Goal: Transaction & Acquisition: Purchase product/service

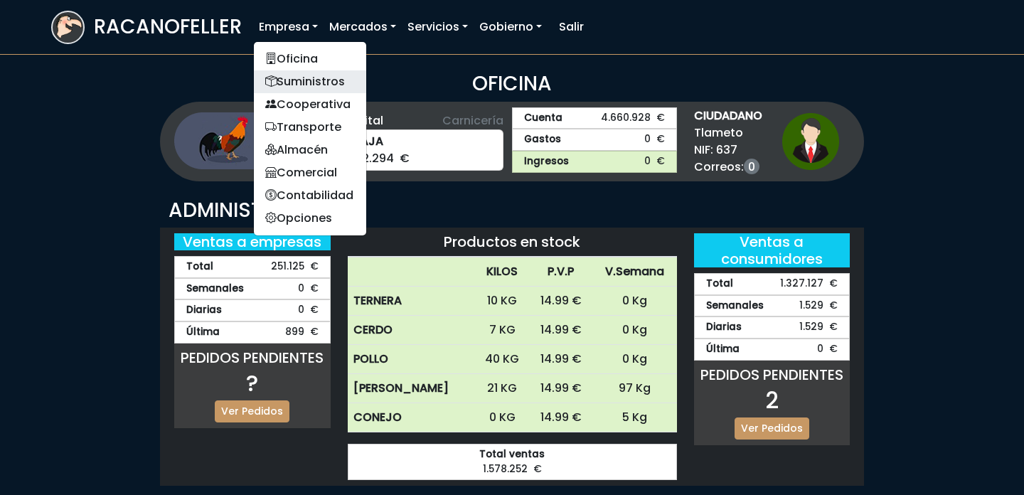
click at [307, 77] on link "Suministros" at bounding box center [310, 81] width 112 height 23
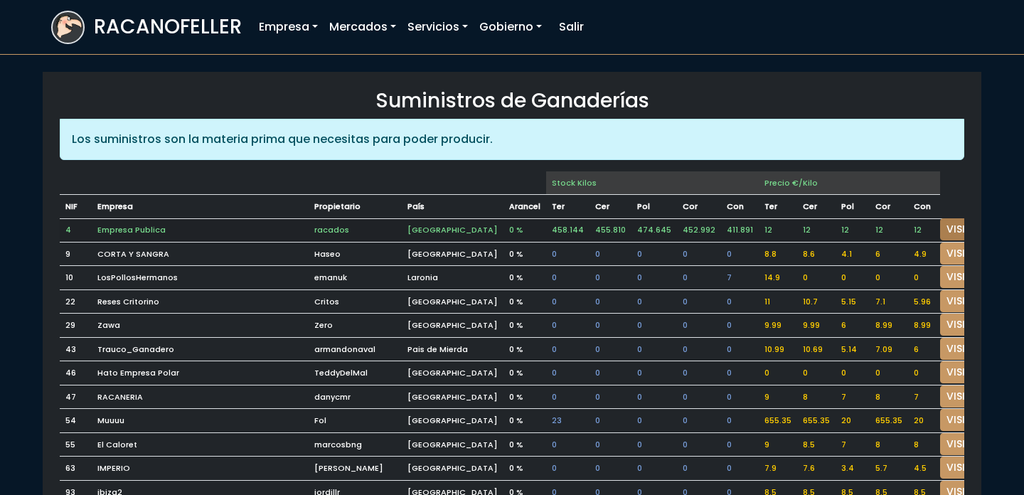
click at [940, 225] on link "VISITAR" at bounding box center [965, 229] width 51 height 22
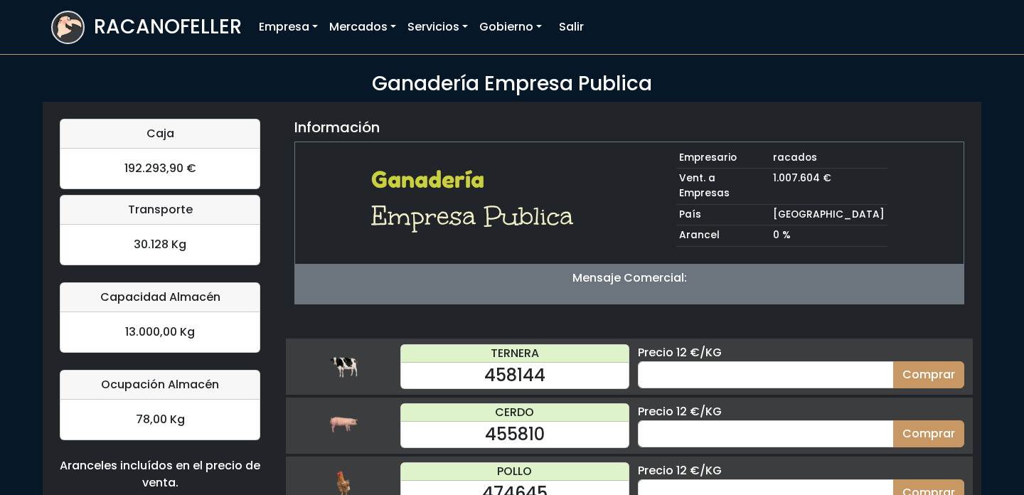
scroll to position [139, 0]
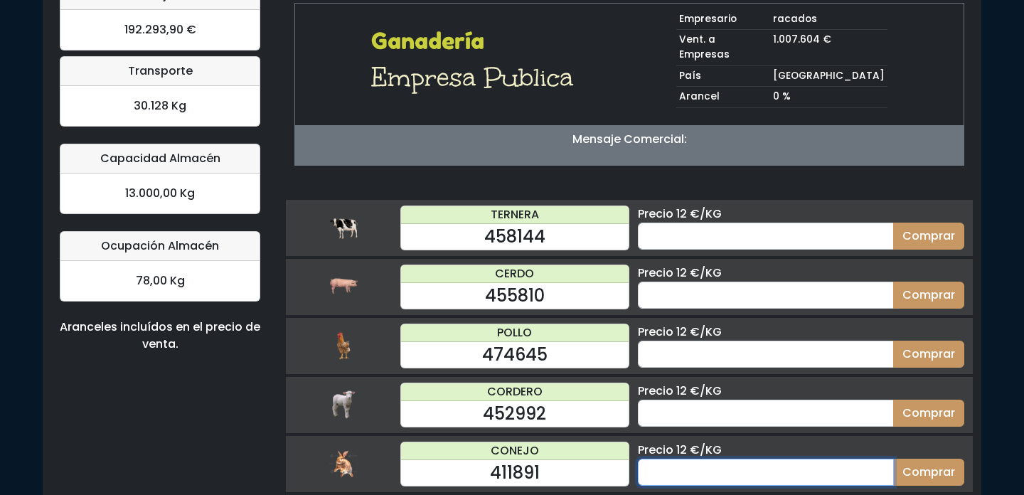
click at [690, 459] on input "number" at bounding box center [766, 472] width 256 height 27
type input "20"
click at [893, 459] on button "Comprar" at bounding box center [928, 472] width 71 height 27
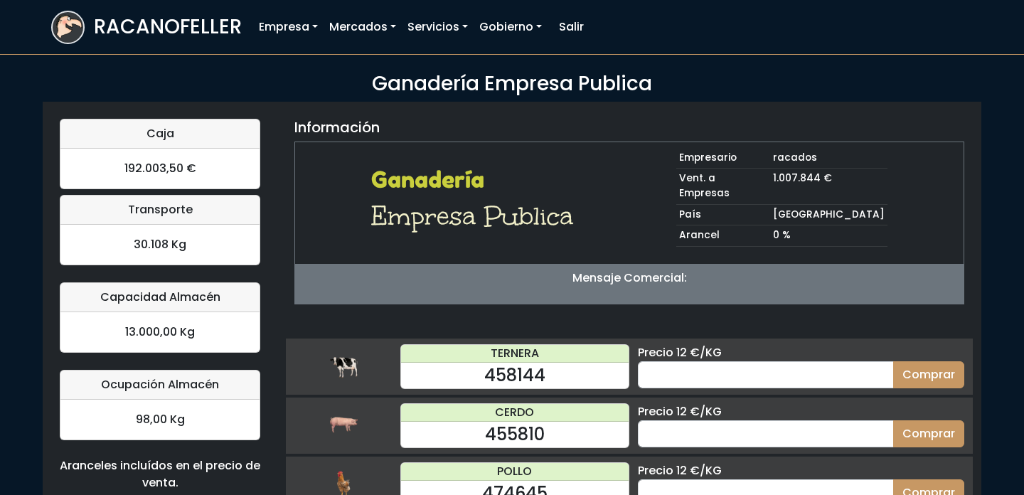
scroll to position [15, 0]
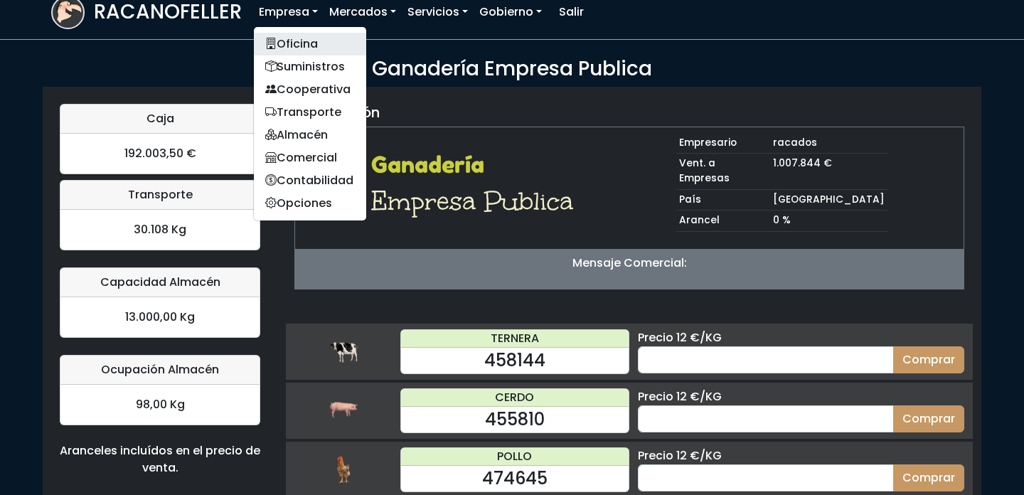
click at [292, 36] on link "Oficina" at bounding box center [310, 44] width 112 height 23
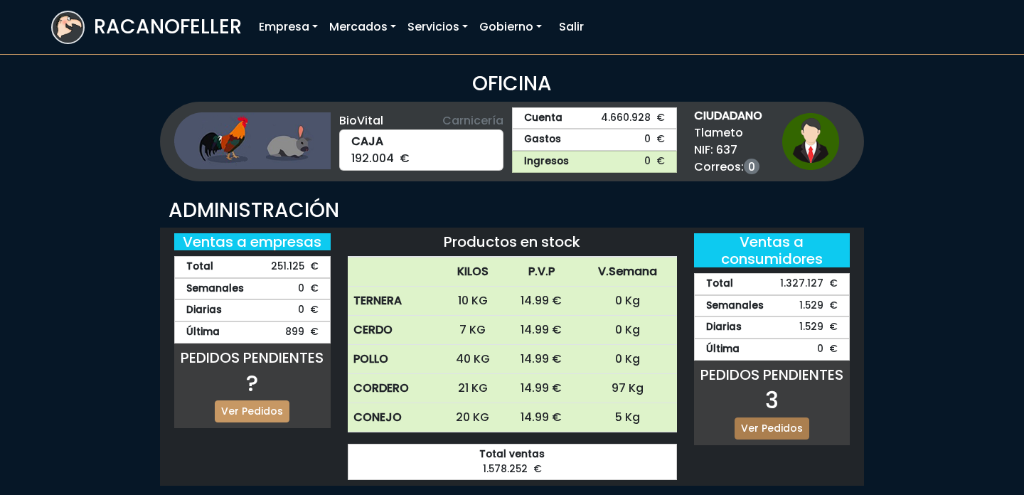
click at [770, 430] on link "Ver Pedidos" at bounding box center [772, 429] width 75 height 22
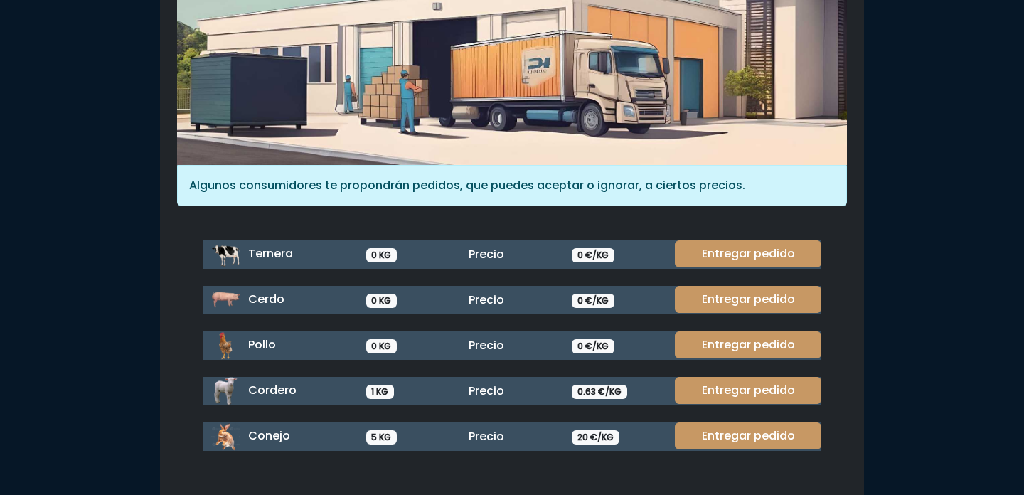
scroll to position [189, 0]
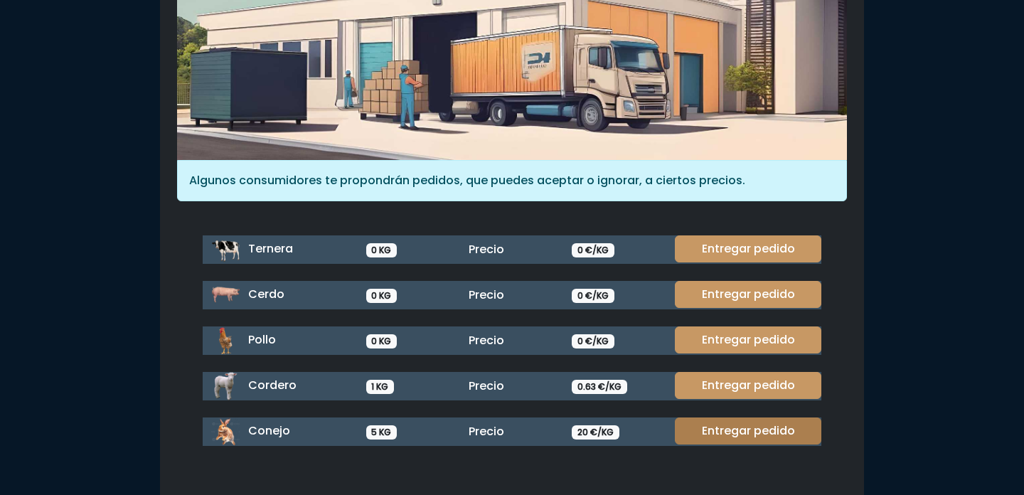
click at [768, 428] on link "Entregar pedido" at bounding box center [748, 431] width 147 height 27
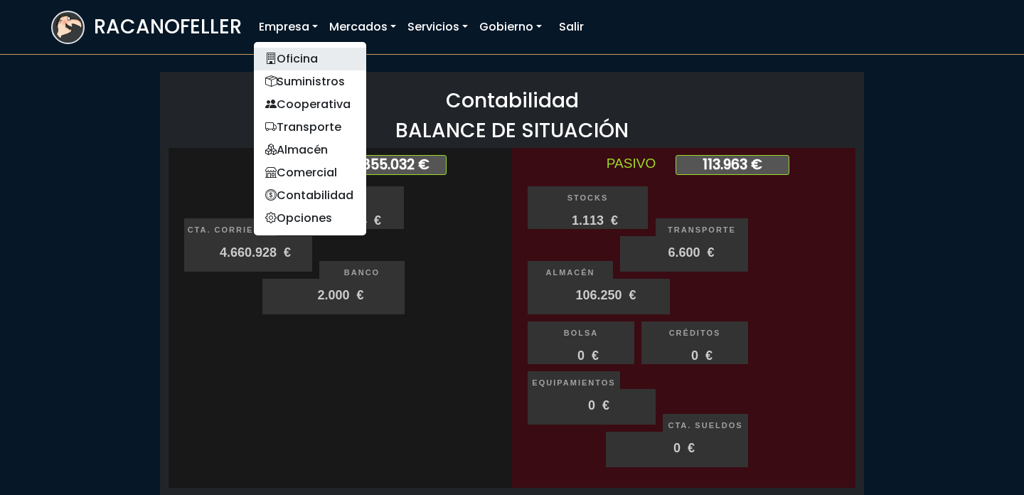
click at [289, 58] on link "Oficina" at bounding box center [310, 59] width 112 height 23
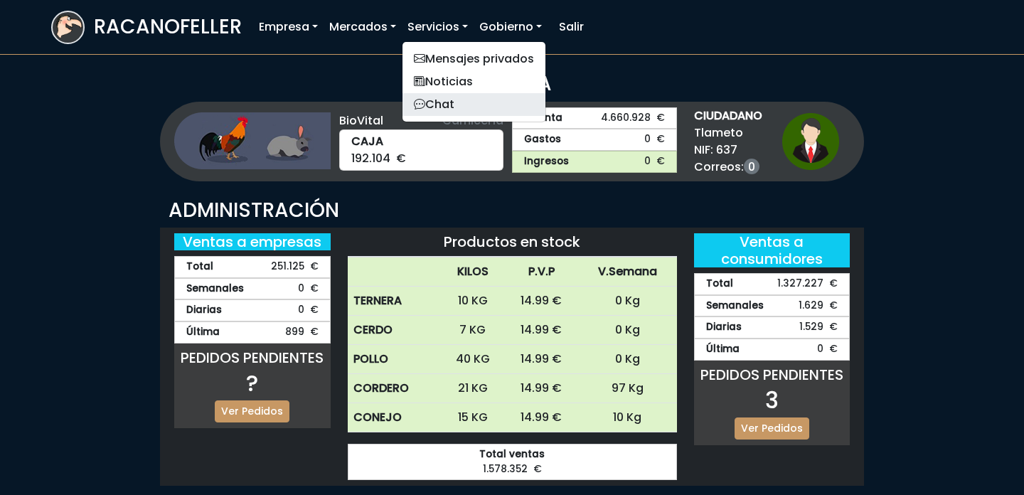
click at [462, 95] on link "Chat" at bounding box center [474, 104] width 143 height 23
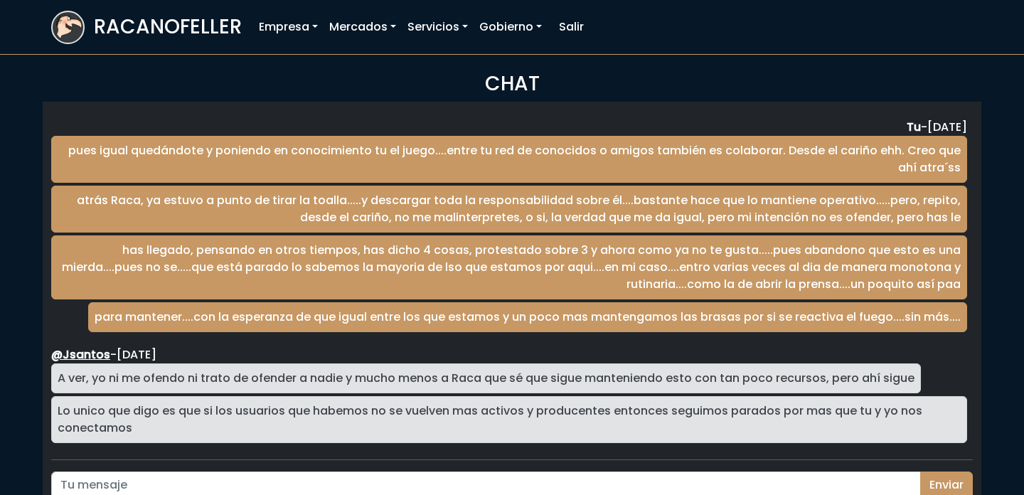
scroll to position [2354, 0]
